Goal: Transaction & Acquisition: Register for event/course

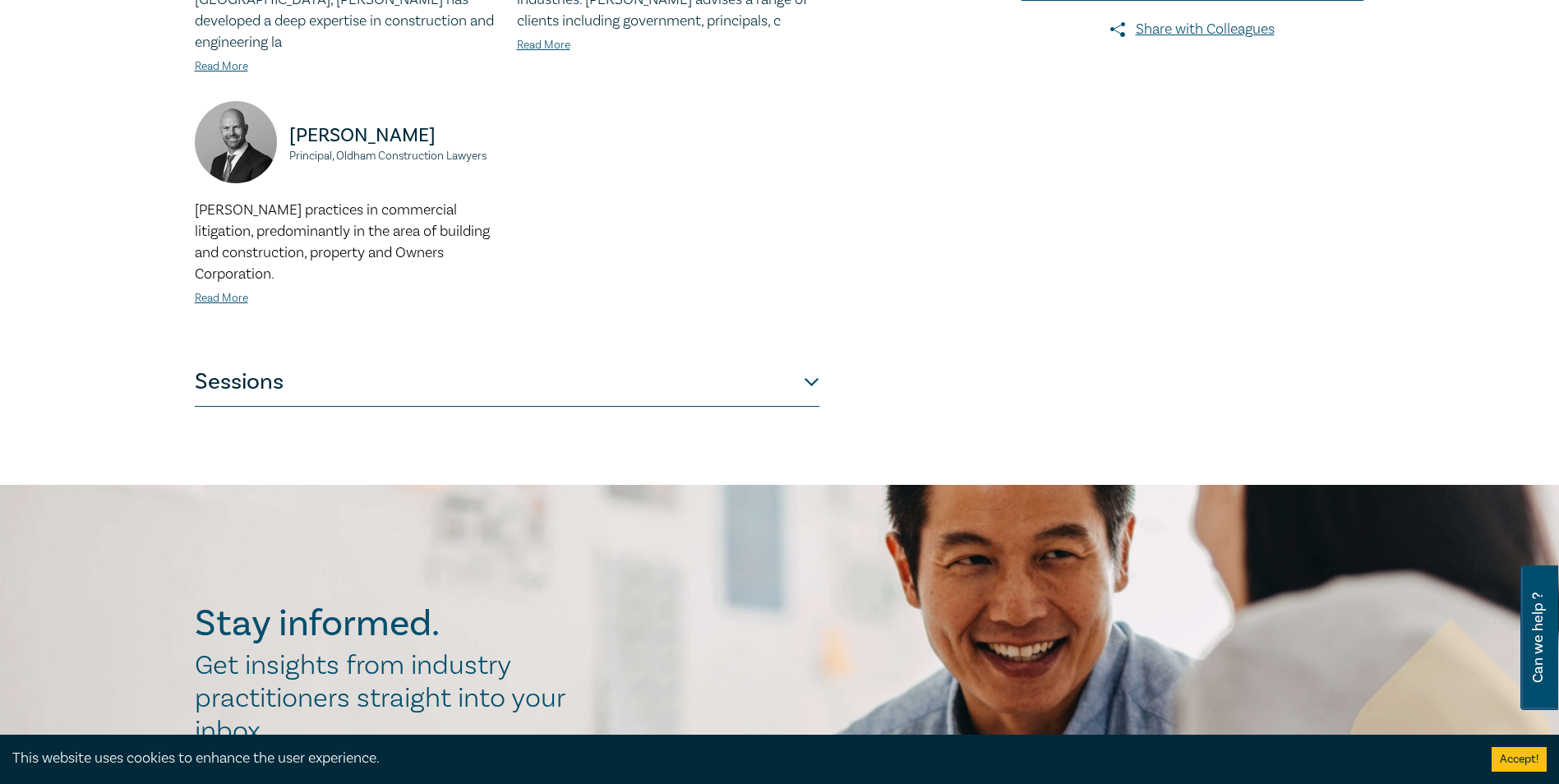
scroll to position [657, 0]
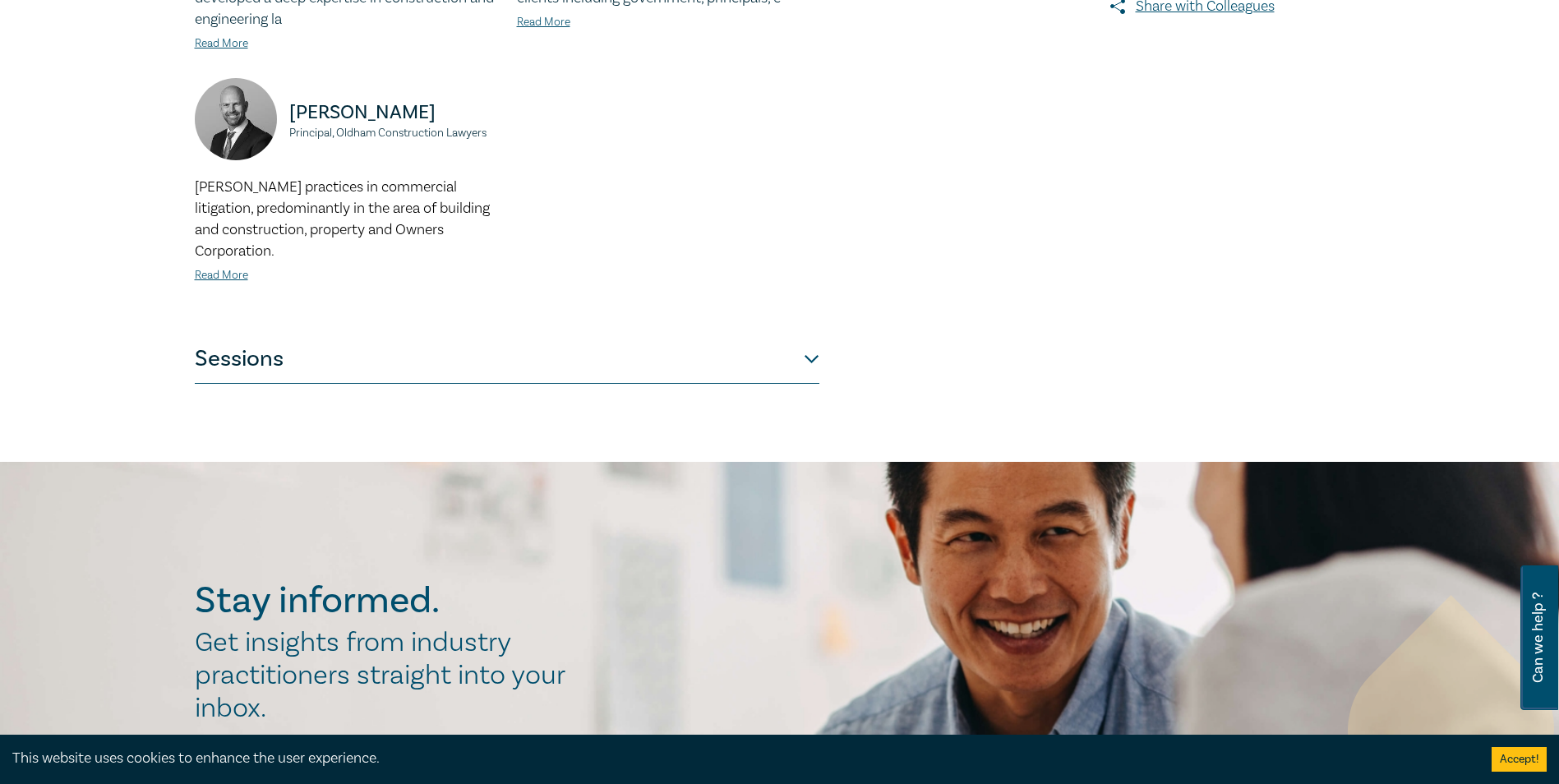
click at [807, 337] on button "Sessions" at bounding box center [506, 359] width 624 height 50
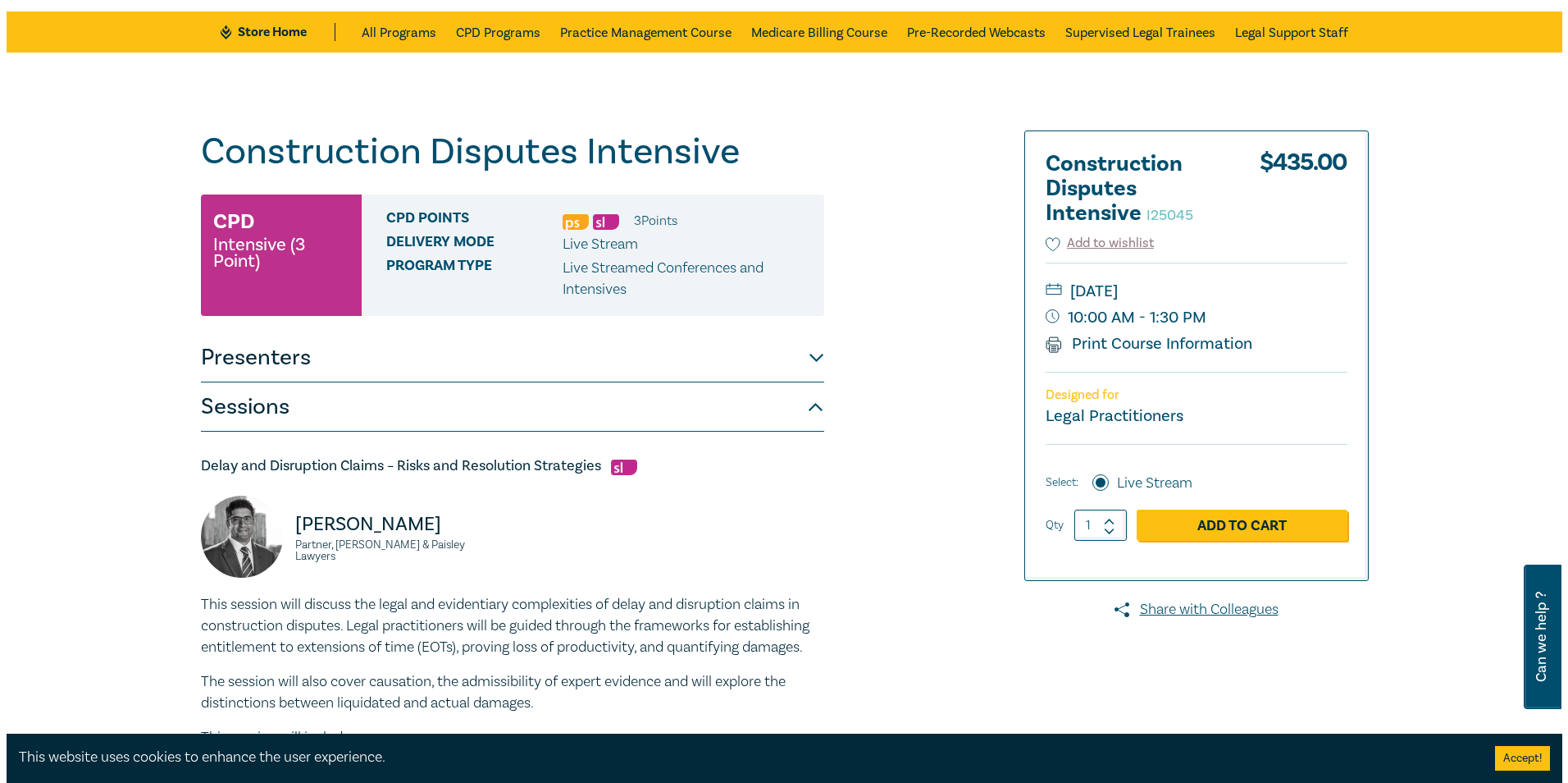
scroll to position [82, 0]
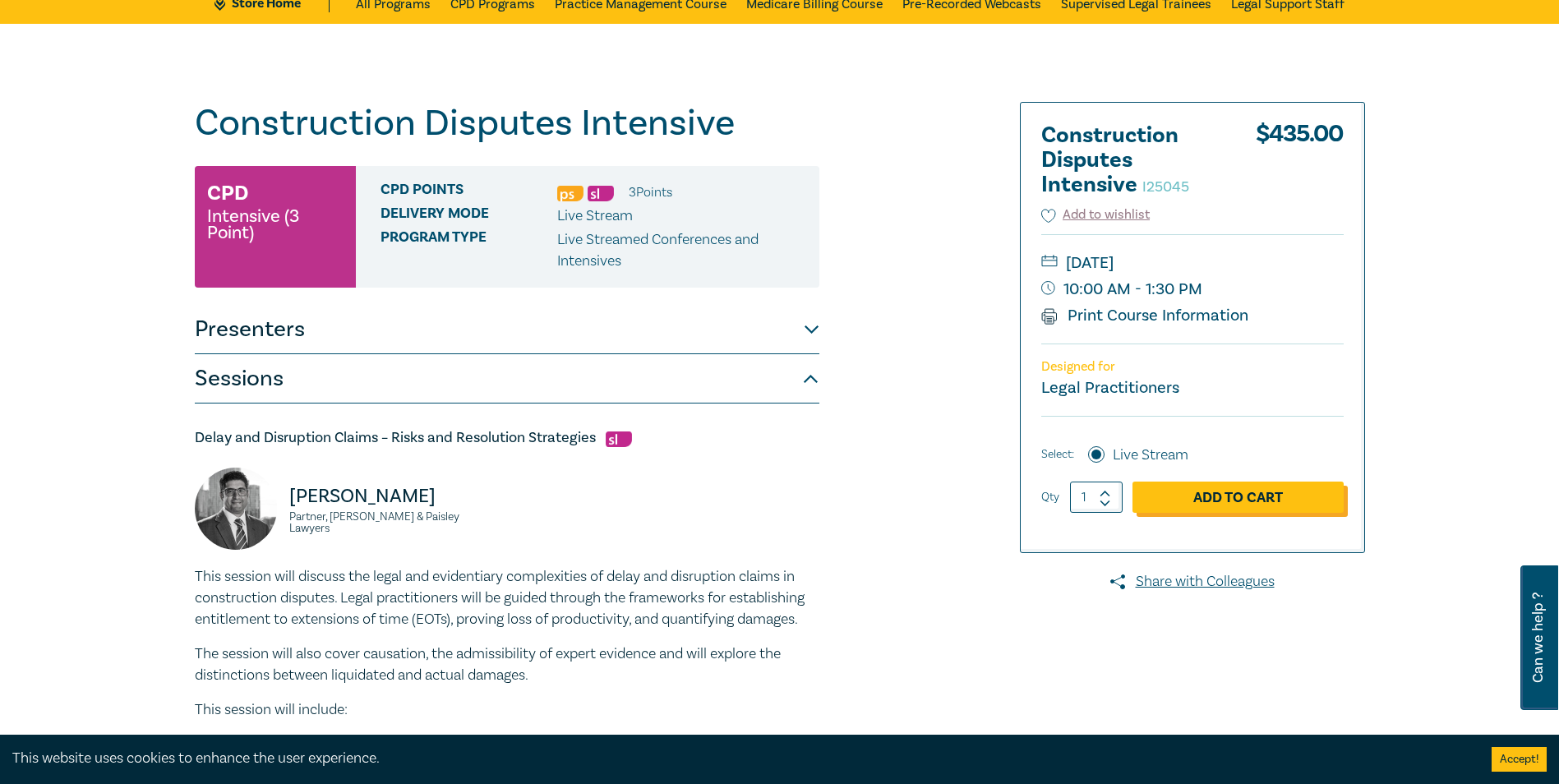
click at [1212, 495] on link "Add to Cart" at bounding box center [1237, 497] width 211 height 31
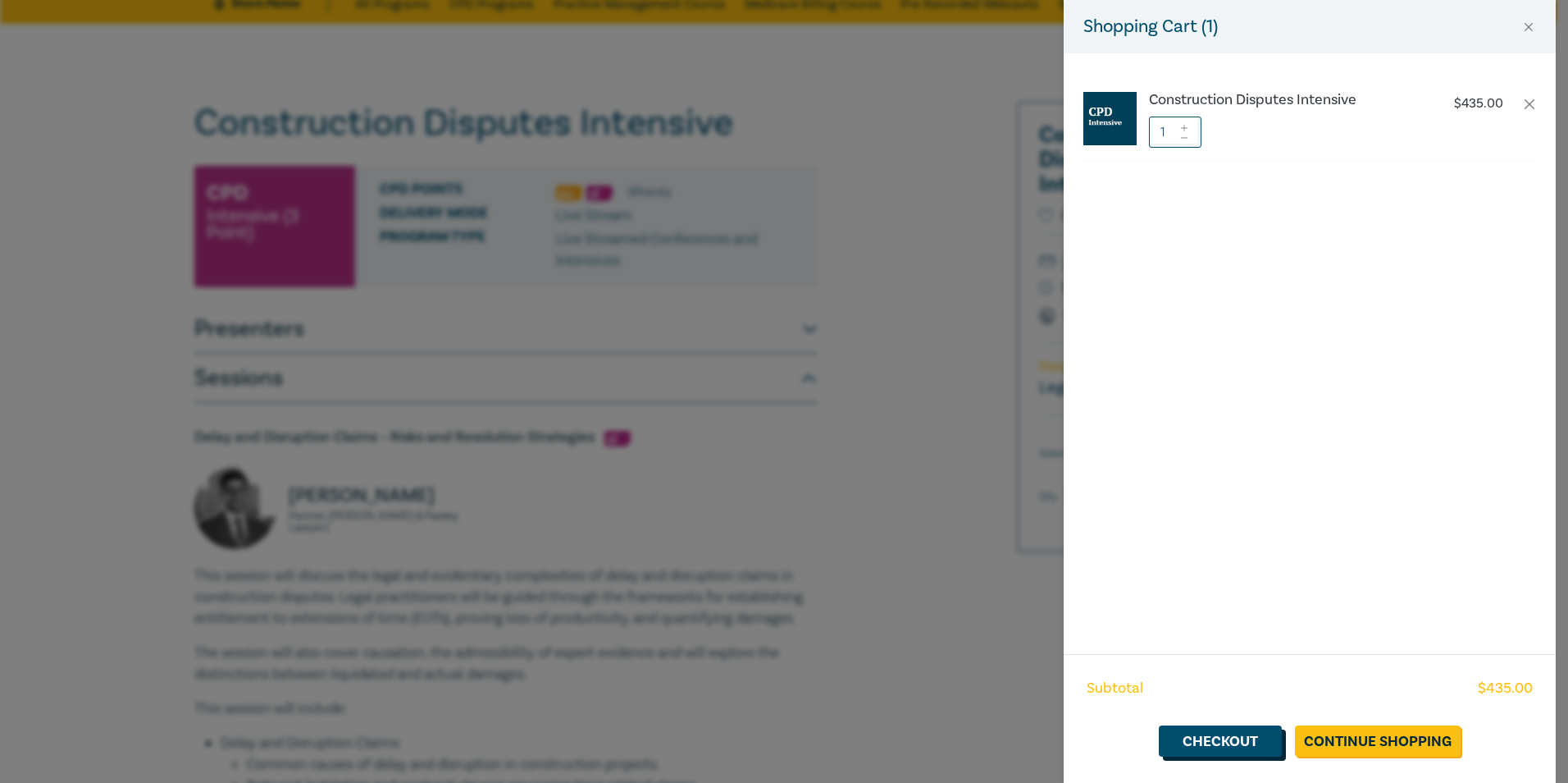
click at [1222, 738] on link "Checkout" at bounding box center [1220, 740] width 123 height 31
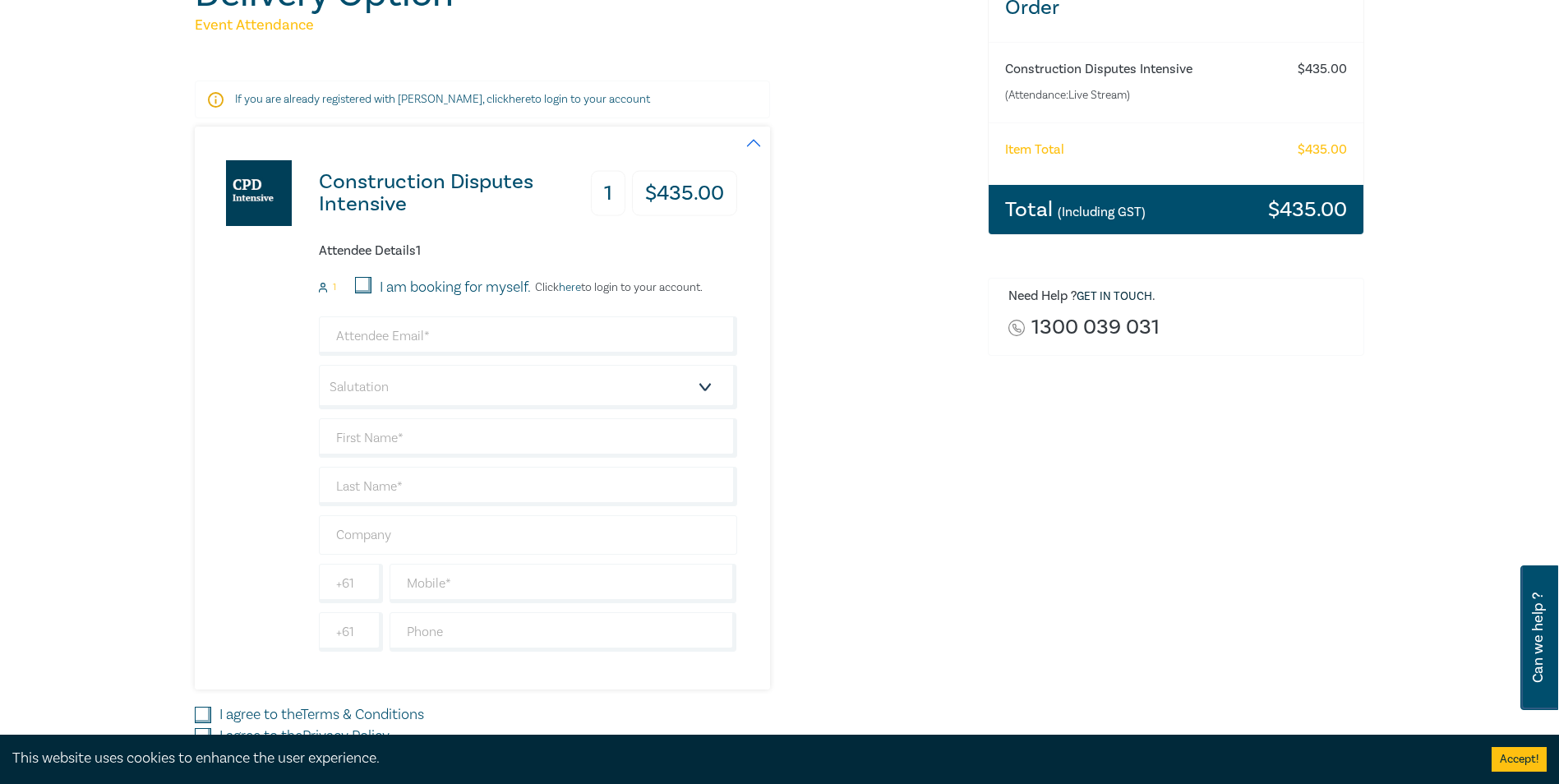
scroll to position [247, 0]
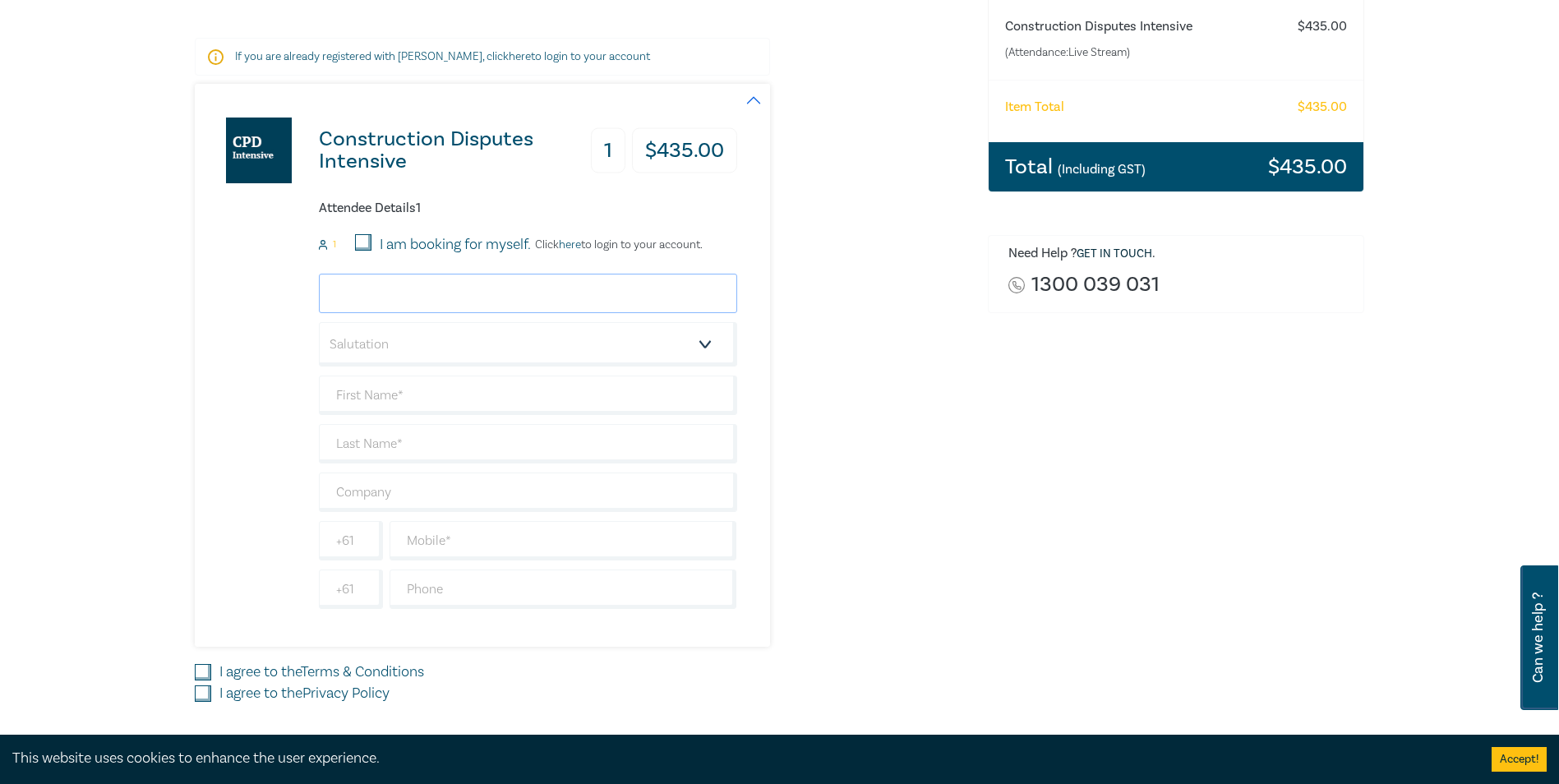
click at [633, 296] on input "email" at bounding box center [528, 293] width 419 height 40
type input "legalezetraining@gmail.com"
type input "[PERSON_NAME]"
type input "W"
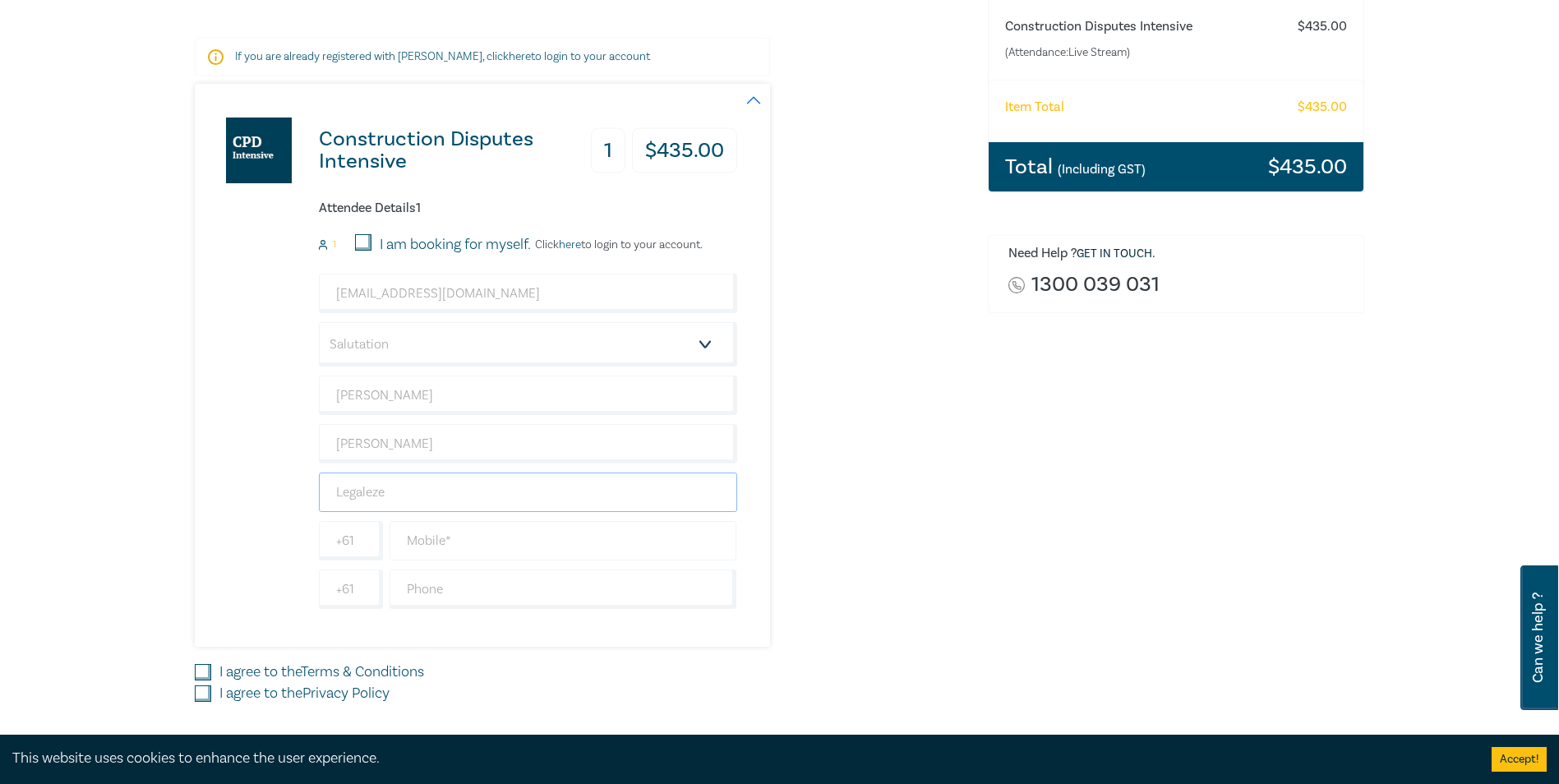
type input "Legaleze"
click at [463, 538] on input "text" at bounding box center [563, 540] width 348 height 40
type input "+61431072388"
click at [362, 243] on input "I am booking for myself." at bounding box center [363, 243] width 17 height 17
checkbox input "true"
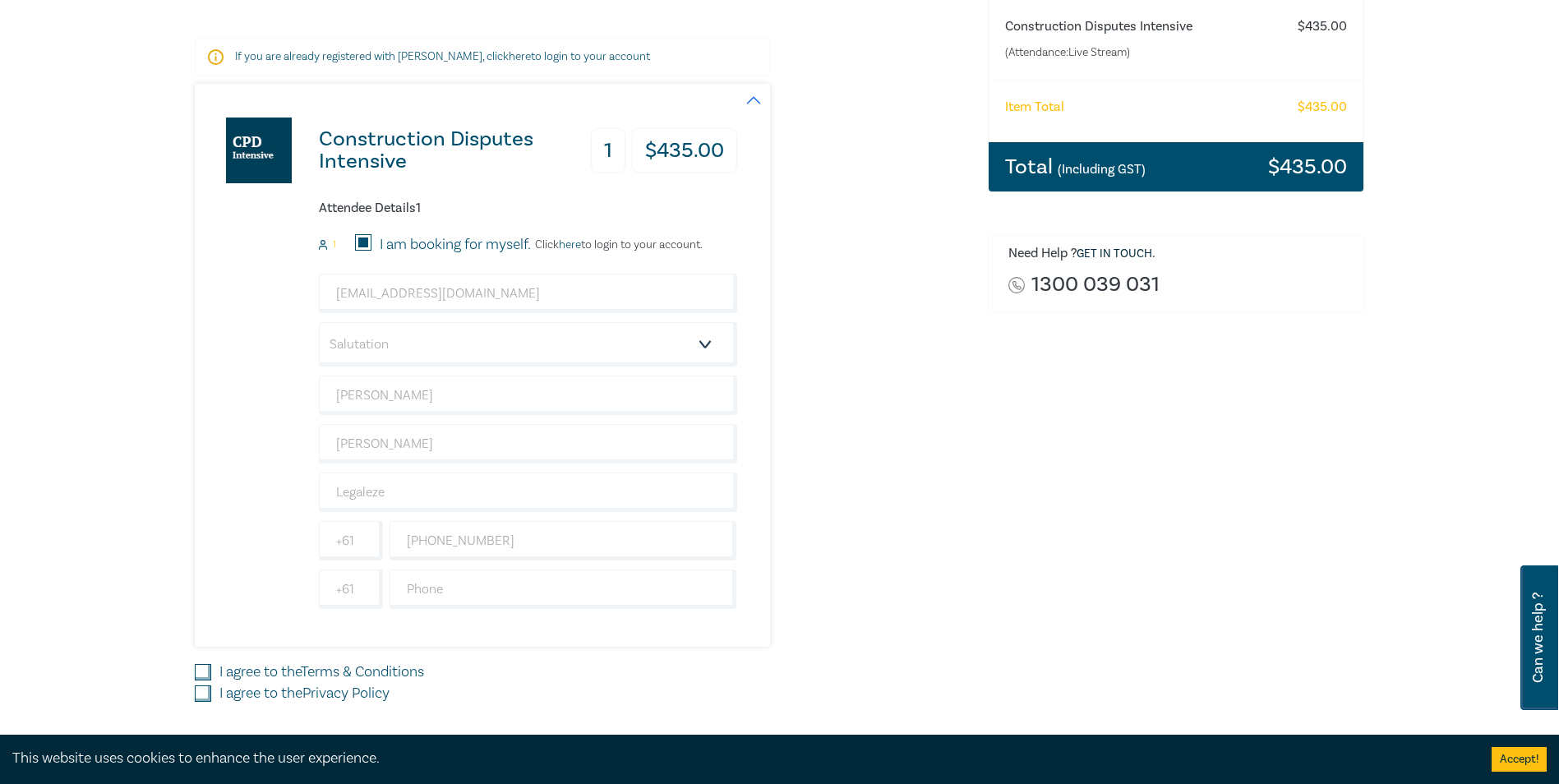
scroll to position [328, 0]
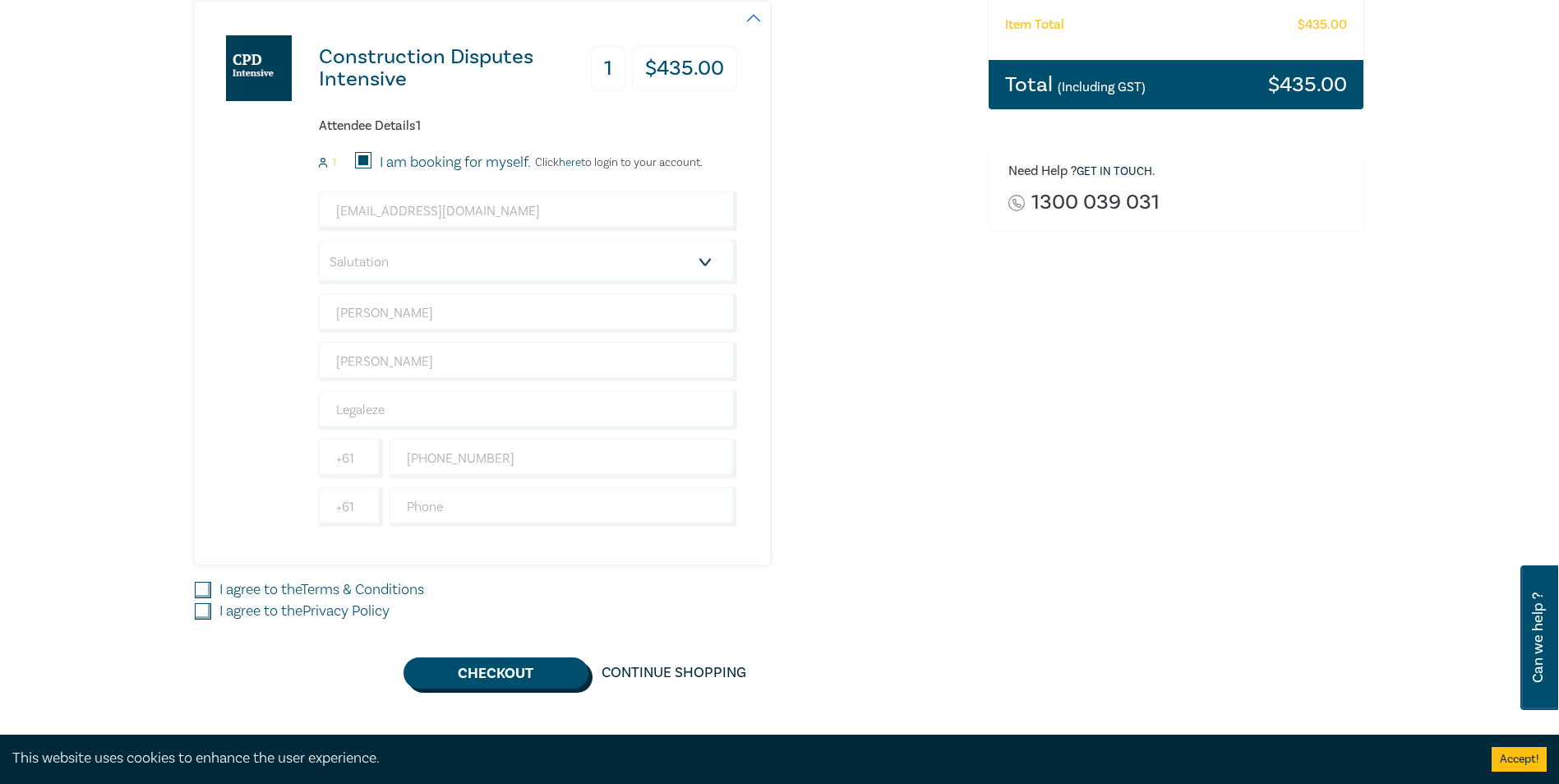
click at [492, 675] on button "Checkout" at bounding box center [495, 672] width 184 height 31
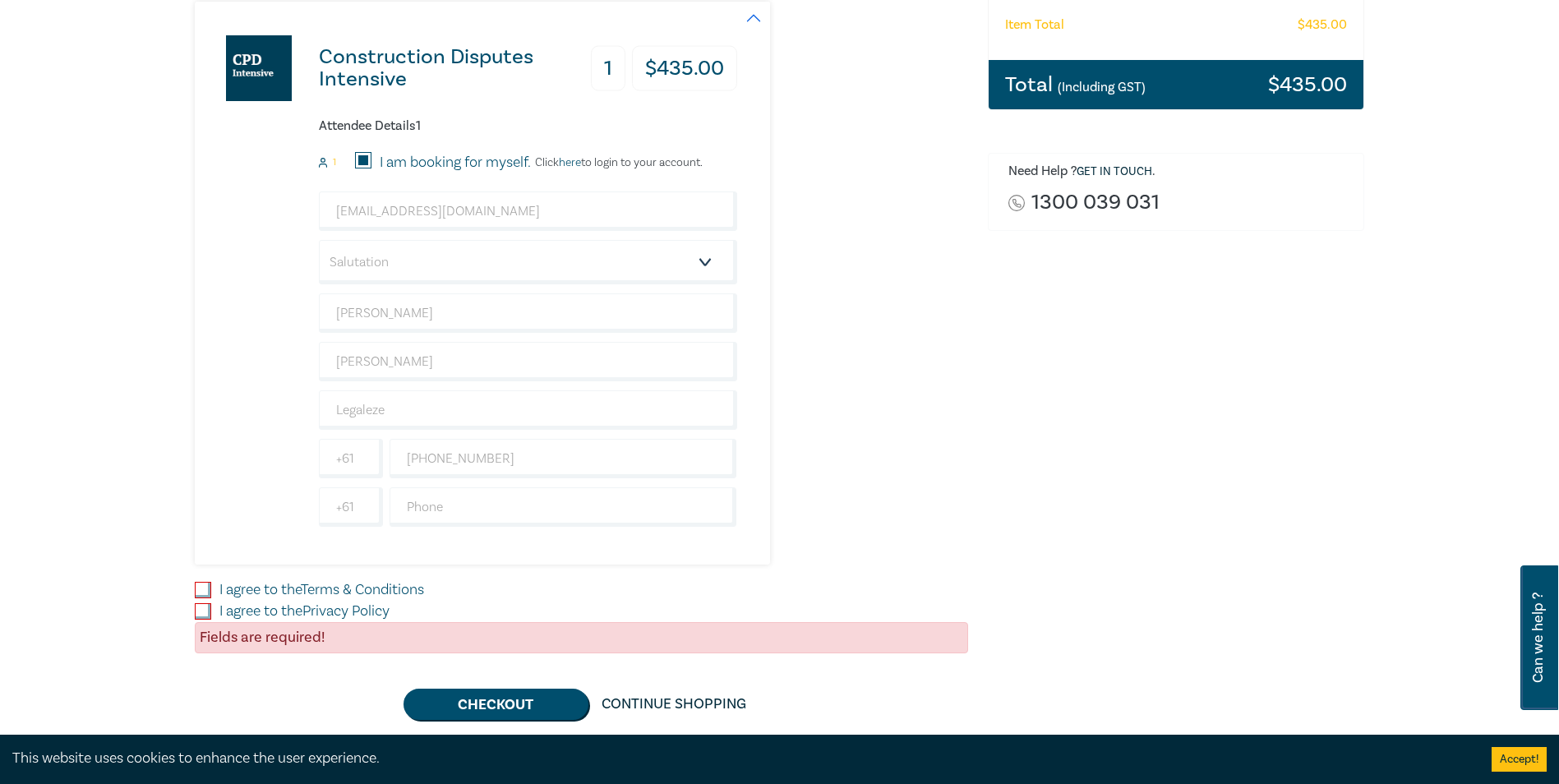
click at [206, 587] on input "I agree to the Terms & Conditions" at bounding box center [203, 590] width 17 height 17
checkbox input "true"
click at [208, 614] on input "I agree to the Privacy Policy" at bounding box center [203, 611] width 17 height 17
checkbox input "true"
click at [481, 698] on button "Checkout" at bounding box center [495, 703] width 184 height 31
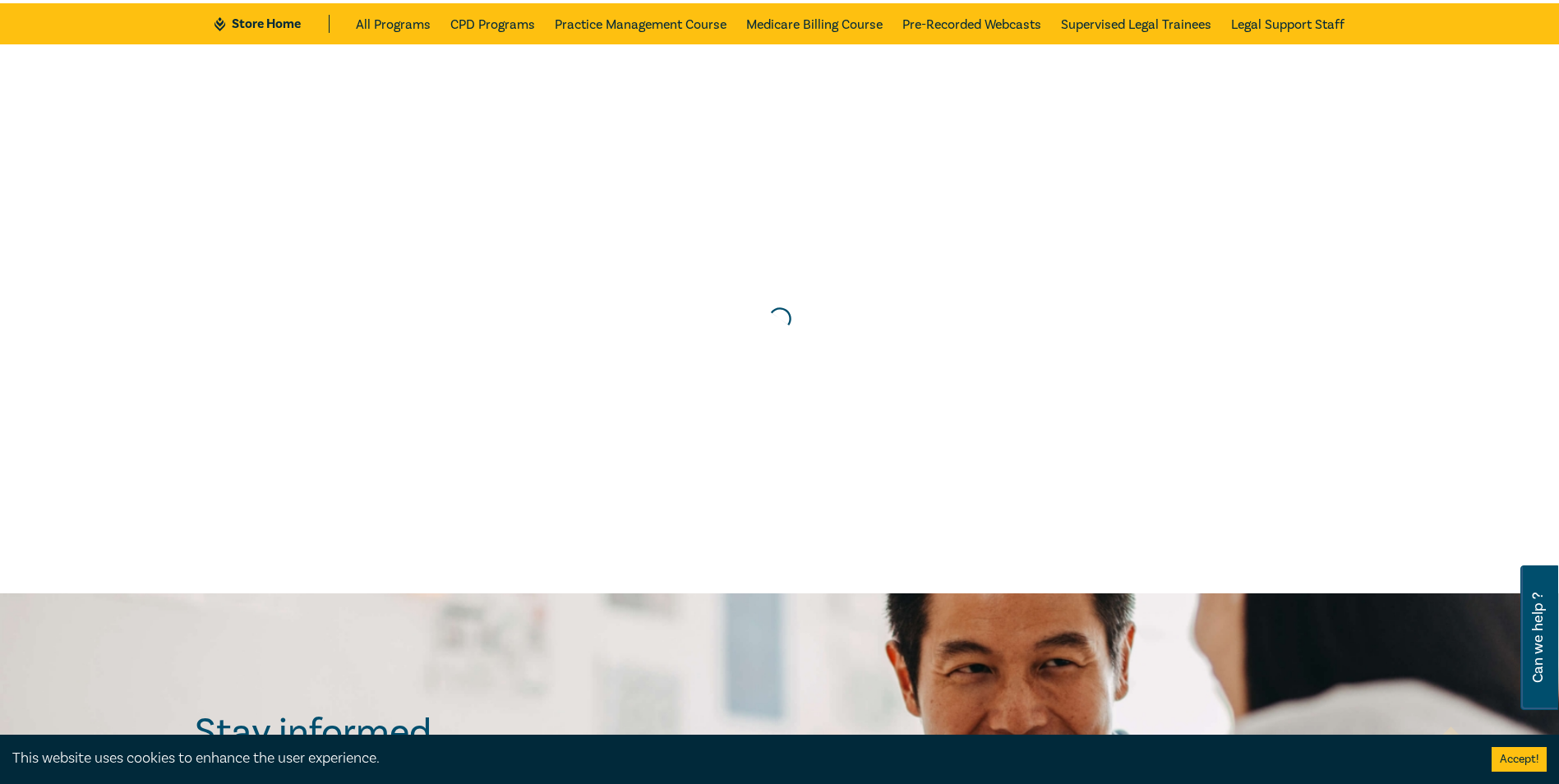
scroll to position [0, 0]
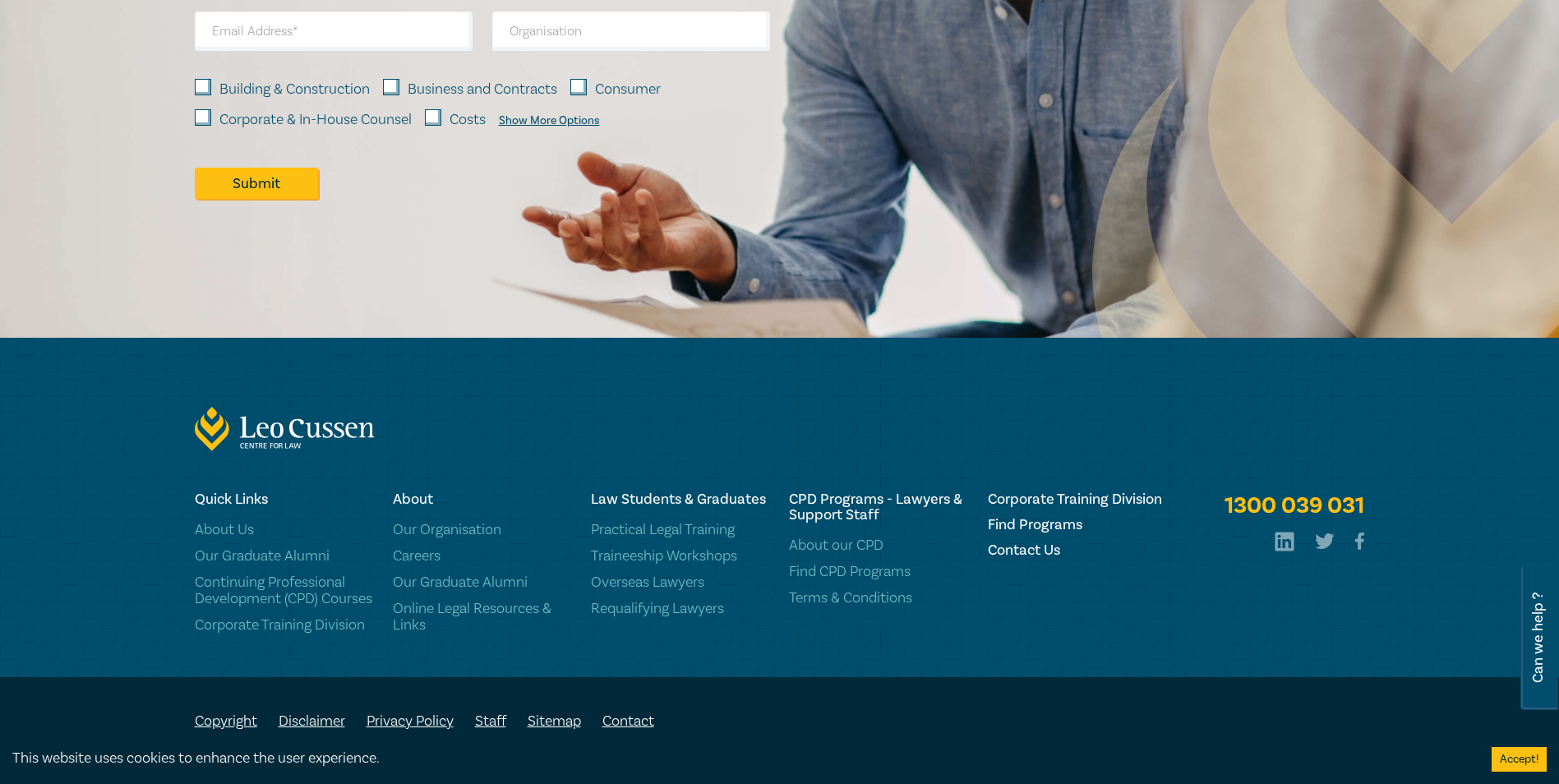
scroll to position [1646, 0]
